Goal: Task Accomplishment & Management: Use online tool/utility

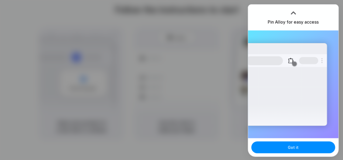
click at [292, 12] on div at bounding box center [293, 12] width 8 height 8
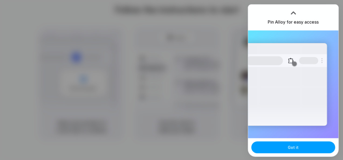
click at [292, 147] on span "Got it" at bounding box center [293, 148] width 11 height 6
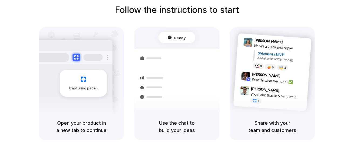
click at [85, 85] on div "Capturing page" at bounding box center [83, 83] width 47 height 27
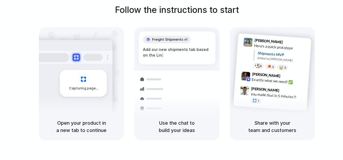
click at [85, 85] on div "Capturing page" at bounding box center [83, 83] width 47 height 27
click at [175, 51] on div "Add our new shipments tab based on the Linear sp |" at bounding box center [177, 53] width 68 height 12
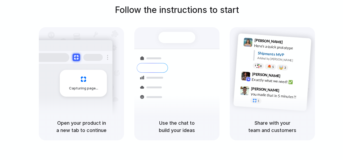
click at [169, 9] on h1 "Follow the instructions to start" at bounding box center [177, 10] width 124 height 13
click at [170, 55] on div "Container from [GEOGRAPHIC_DATA] 40ft • ETA [DATE] • In transit Express deliver…" at bounding box center [196, 86] width 57 height 75
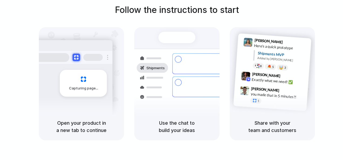
click at [323, 73] on div "Follow the instructions to start Capturing page Open your product in a new tab …" at bounding box center [176, 72] width 343 height 137
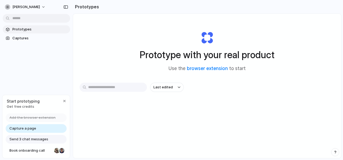
click at [20, 29] on span "Prototypes" at bounding box center [40, 29] width 56 height 5
click at [211, 69] on link "browser extension" at bounding box center [207, 68] width 41 height 5
click at [31, 129] on span "Capture a page" at bounding box center [22, 128] width 27 height 5
click at [110, 85] on input "text" at bounding box center [113, 87] width 67 height 9
click at [180, 88] on div "button" at bounding box center [179, 87] width 3 height 2
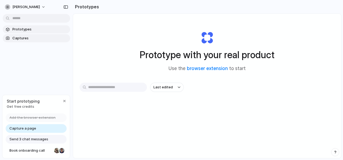
click at [21, 38] on span "Captures" at bounding box center [40, 38] width 56 height 5
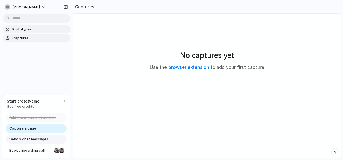
click at [18, 29] on span "Prototypes" at bounding box center [40, 29] width 56 height 5
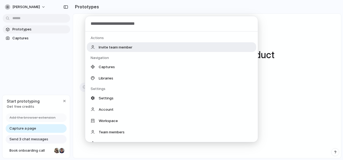
click at [30, 18] on body "sangeetha-sriram Prototypes Captures Start prototyping Get free credits Add the…" at bounding box center [171, 80] width 343 height 160
click at [41, 66] on div "Actions Invite team member Navigation Captures Libraries Settings Settings Acco…" at bounding box center [171, 80] width 343 height 160
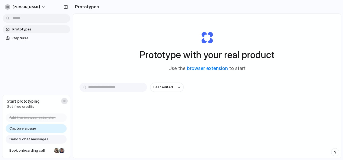
click at [65, 101] on div "button" at bounding box center [64, 101] width 4 height 4
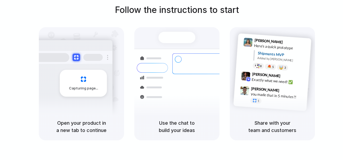
click at [172, 39] on div at bounding box center [177, 37] width 37 height 11
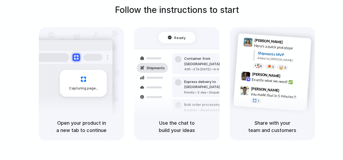
click at [177, 37] on span "Ready" at bounding box center [179, 37] width 11 height 5
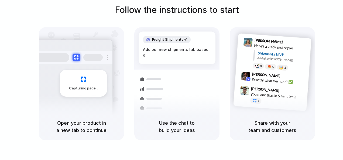
click at [84, 82] on div "Capturing page" at bounding box center [83, 83] width 47 height 27
